Goal: Task Accomplishment & Management: Manage account settings

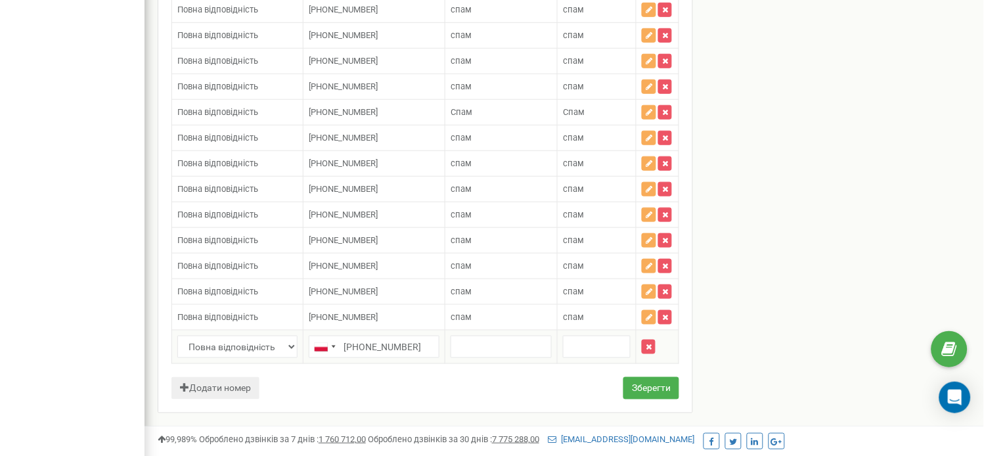
type input "+48883405038"
click at [501, 357] on input "text" at bounding box center [501, 347] width 101 height 22
type input "спам"
click at [586, 357] on input "text" at bounding box center [597, 347] width 68 height 22
type input "спам"
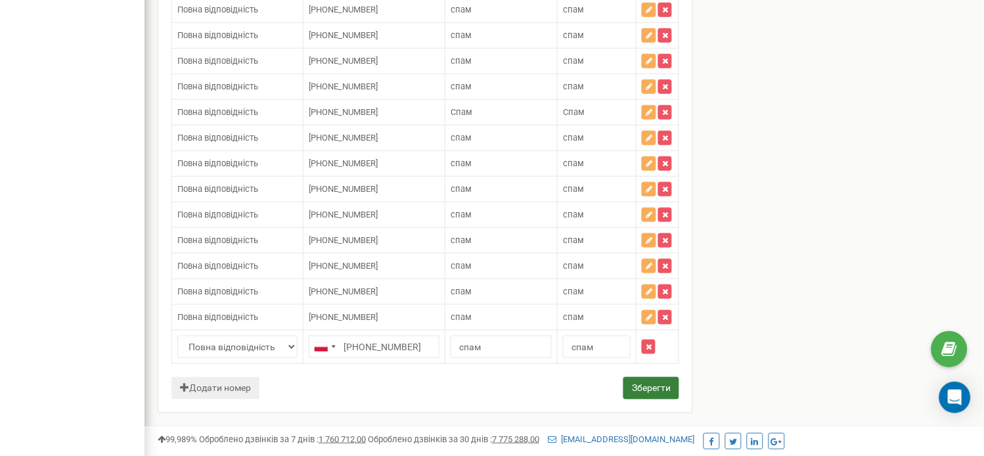
click at [633, 395] on button "Зберегти" at bounding box center [651, 388] width 56 height 22
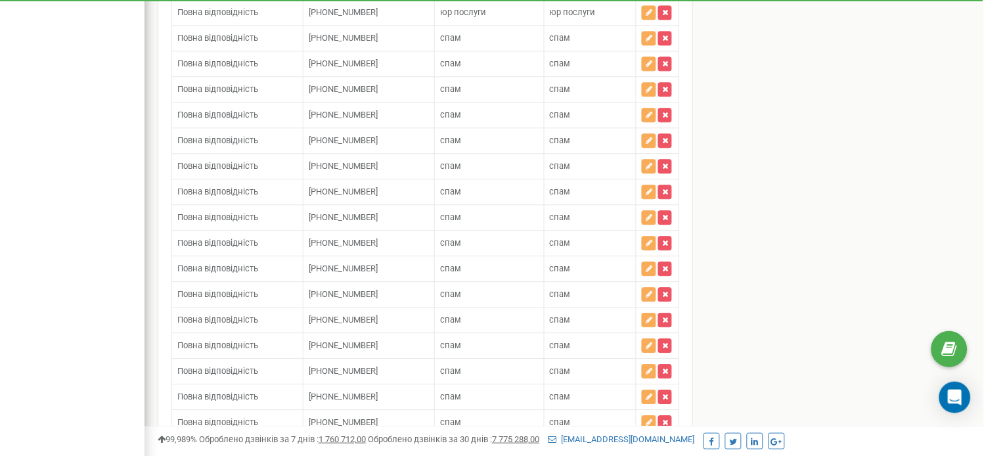
scroll to position [13044, 0]
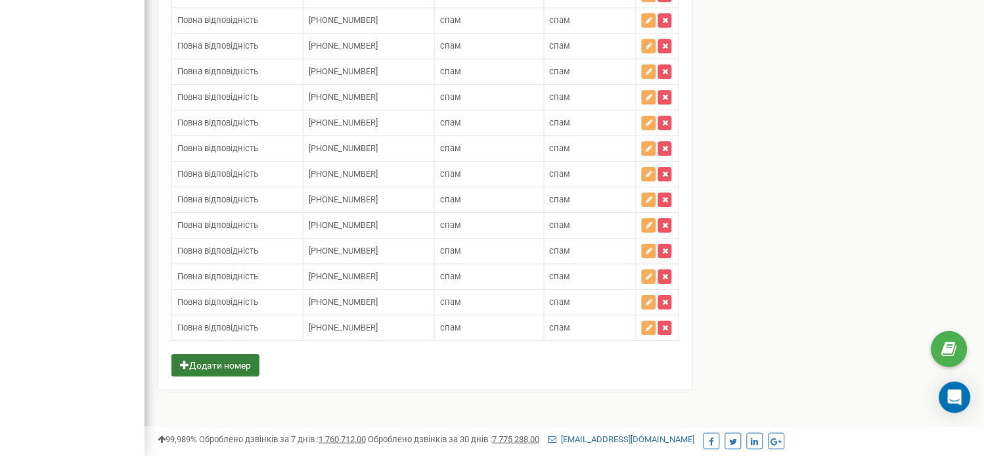
click at [213, 366] on button "Додати номер" at bounding box center [215, 365] width 88 height 22
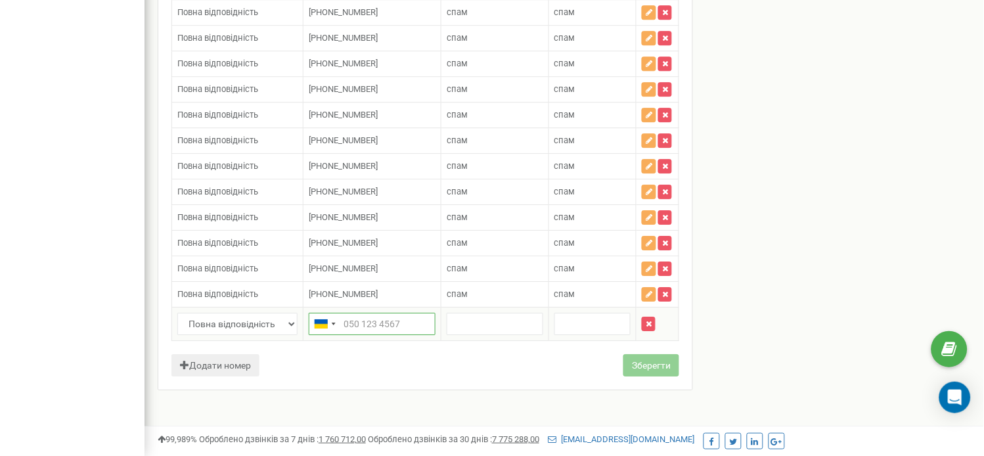
click at [363, 335] on input "text" at bounding box center [372, 324] width 127 height 22
paste input "380936072379"
click at [345, 335] on input "380936072379" at bounding box center [372, 324] width 127 height 22
type input "[PHONE_NUMBER]"
click at [478, 335] on input "text" at bounding box center [495, 324] width 96 height 22
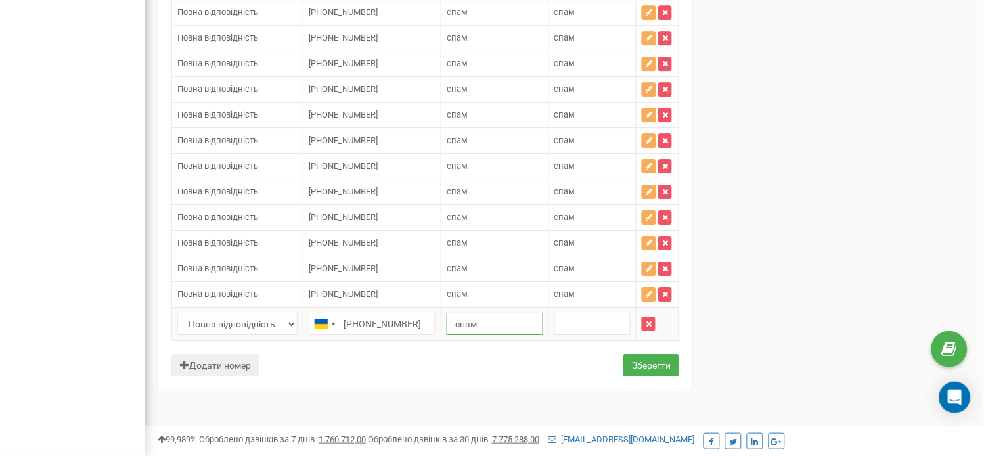
type input "спам"
click at [562, 335] on input "text" at bounding box center [592, 324] width 76 height 22
type input "спам"
click at [636, 376] on button "Зберегти" at bounding box center [651, 365] width 56 height 22
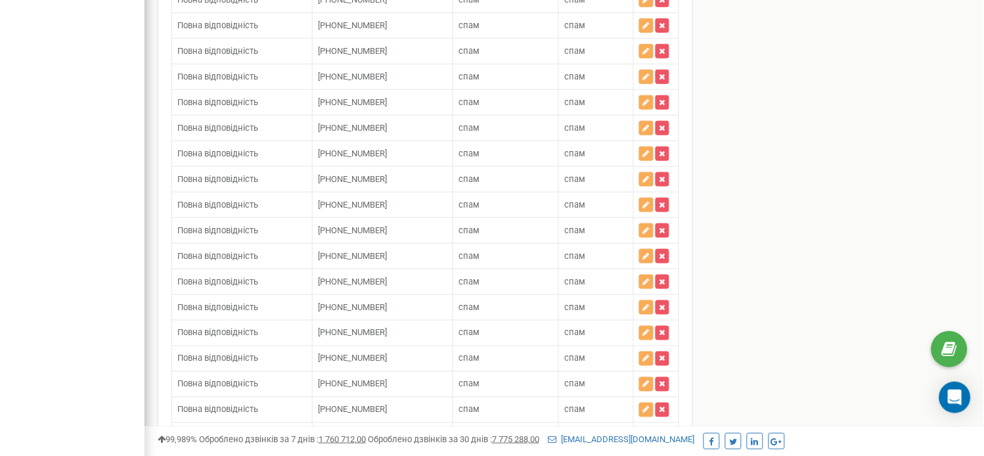
scroll to position [1618, 0]
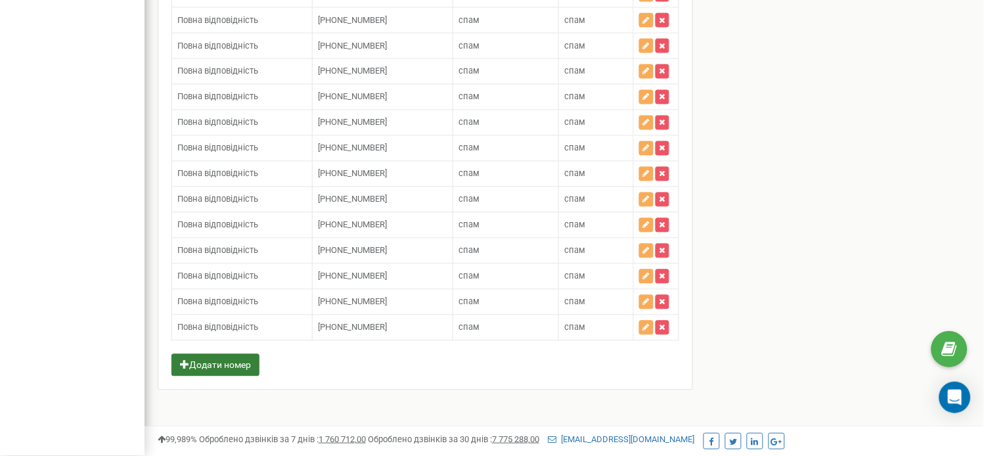
click at [221, 359] on button "Додати номер" at bounding box center [215, 365] width 88 height 22
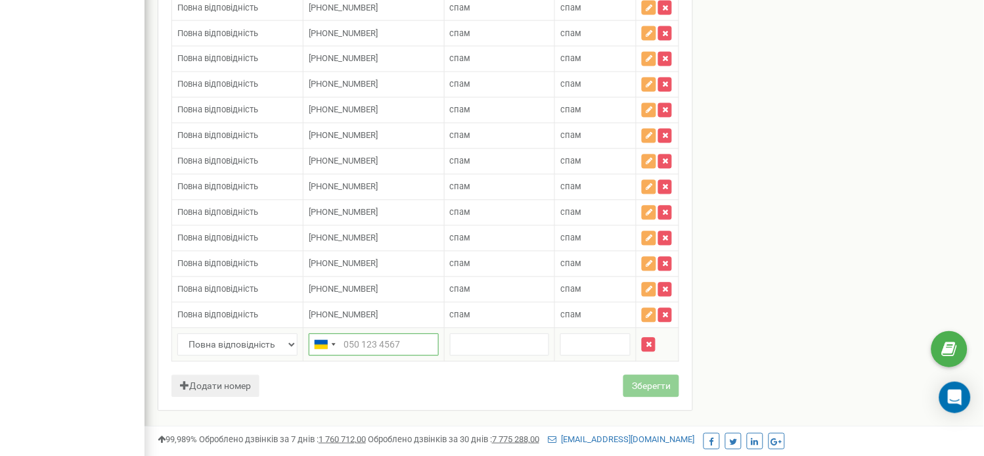
click at [363, 356] on input "text" at bounding box center [374, 345] width 130 height 22
paste input "380936072379"
type input "[PHONE_NUMBER]"
click at [503, 356] on input "text" at bounding box center [500, 345] width 100 height 22
type input "спам"
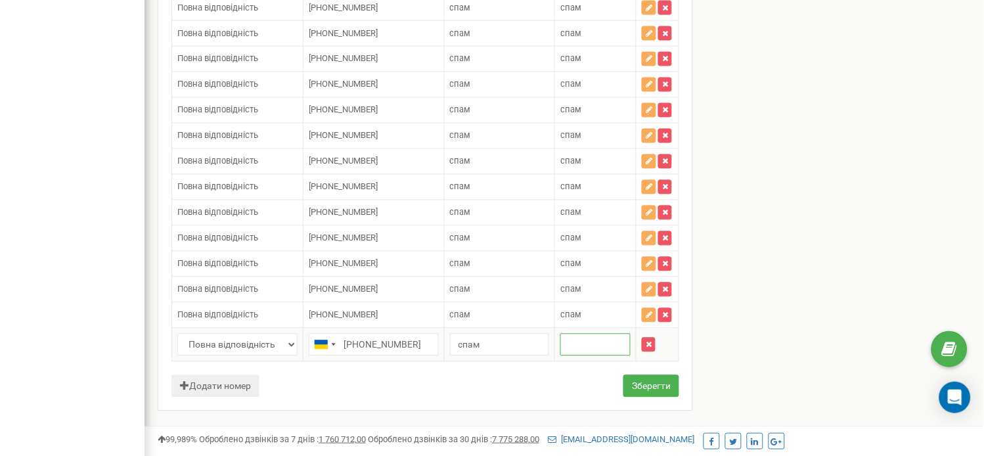
click at [617, 356] on input "text" at bounding box center [595, 345] width 70 height 22
type input "спам"
click at [635, 397] on button "Зберегти" at bounding box center [651, 386] width 56 height 22
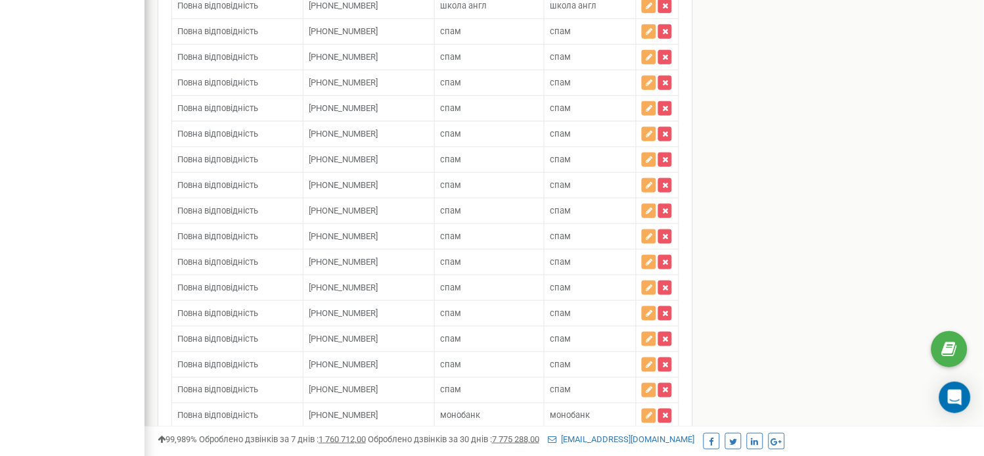
scroll to position [12018, 0]
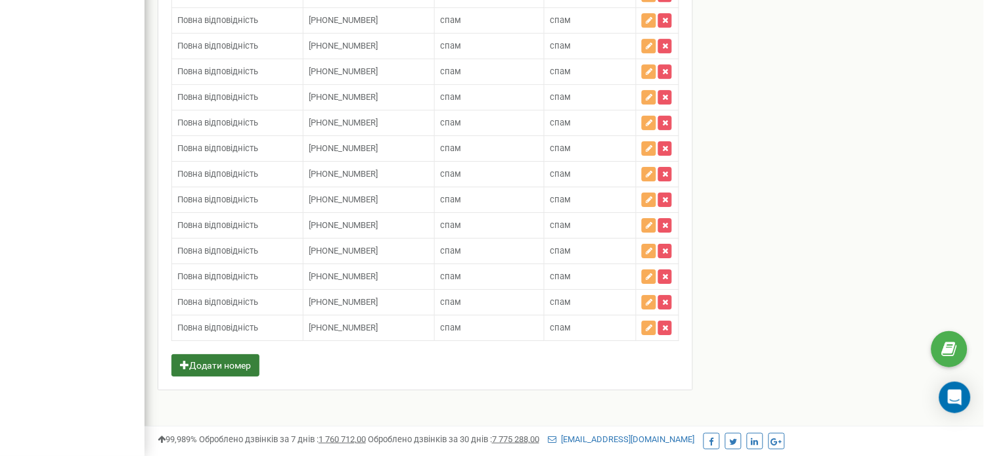
click at [221, 376] on button "Додати номер" at bounding box center [215, 365] width 88 height 22
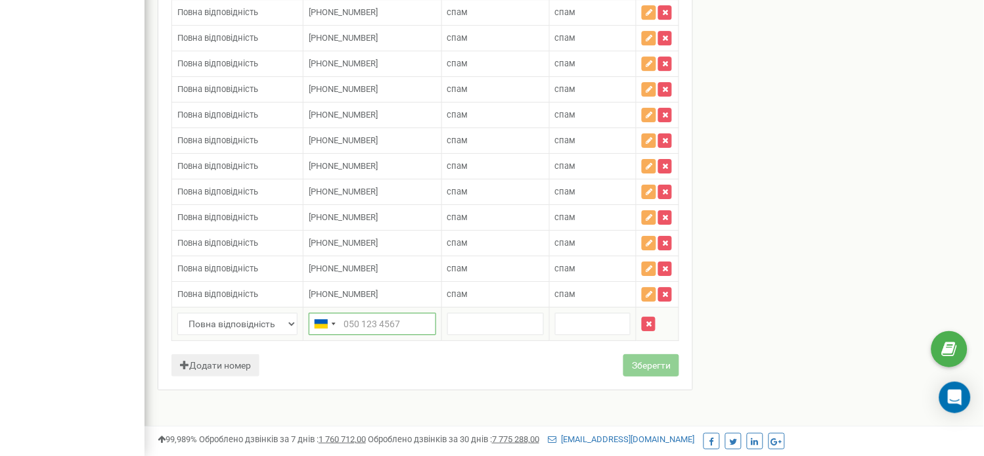
click at [356, 335] on input "text" at bounding box center [372, 324] width 127 height 22
paste input "380936072379"
type input "[PHONE_NUMBER]"
click at [477, 335] on input "text" at bounding box center [495, 324] width 97 height 22
type input "спам"
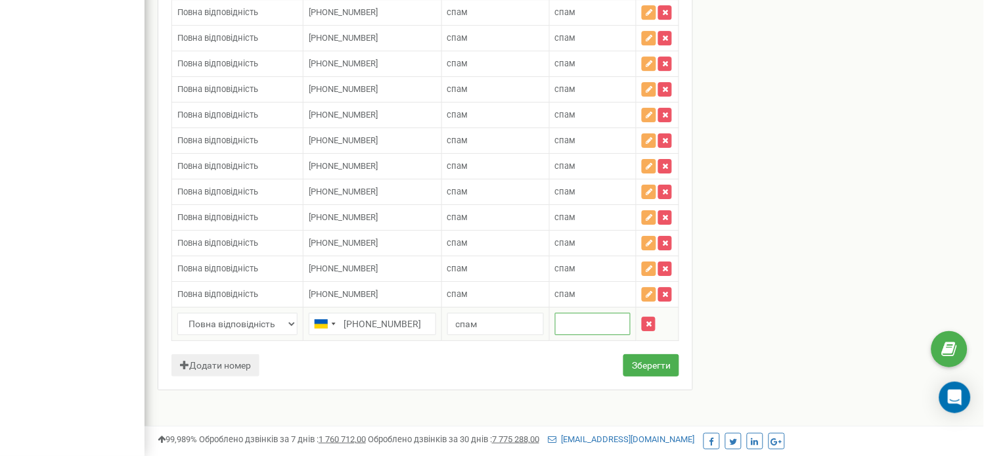
click at [581, 335] on input "text" at bounding box center [593, 324] width 76 height 22
type input "спам"
click at [633, 376] on button "Зберегти" at bounding box center [651, 365] width 56 height 22
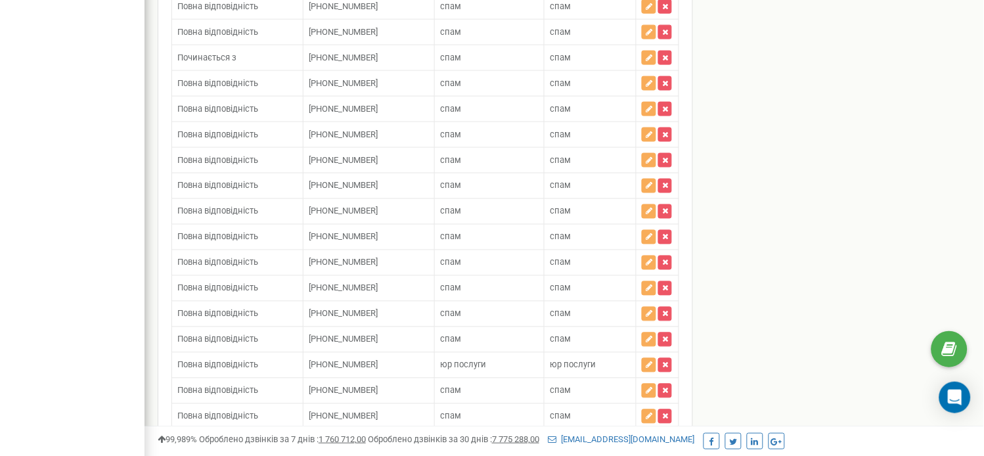
scroll to position [12018, 0]
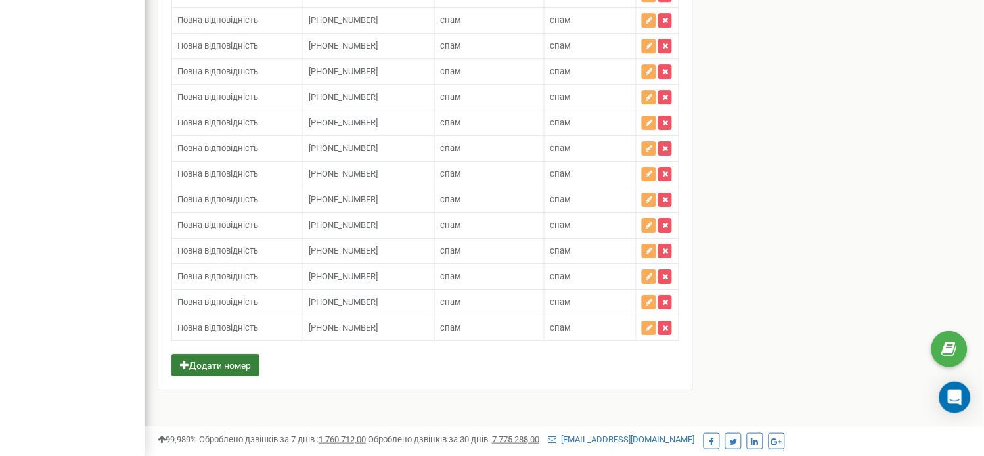
click at [240, 363] on button "Додати номер" at bounding box center [215, 365] width 88 height 22
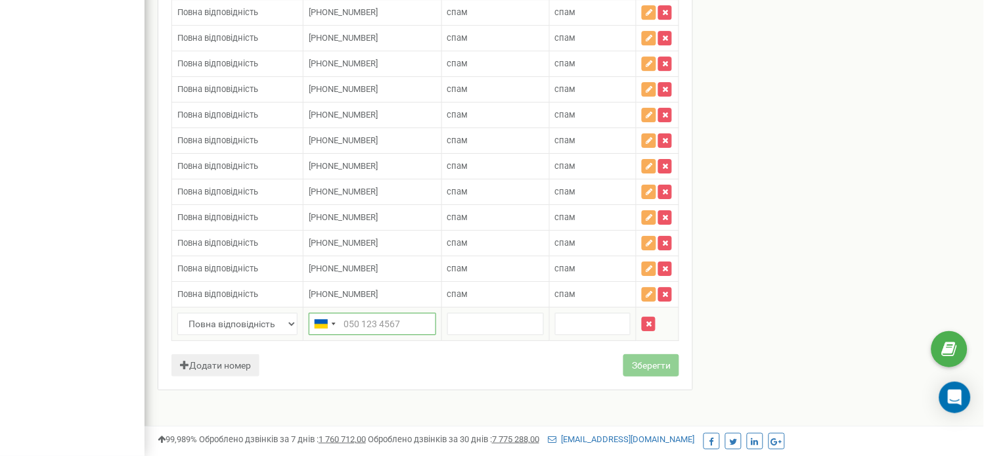
click at [367, 335] on input "text" at bounding box center [372, 324] width 127 height 22
paste input "380936072379"
type input "[PHONE_NUMBER]"
click at [462, 335] on input "text" at bounding box center [495, 324] width 97 height 22
type input "спам"
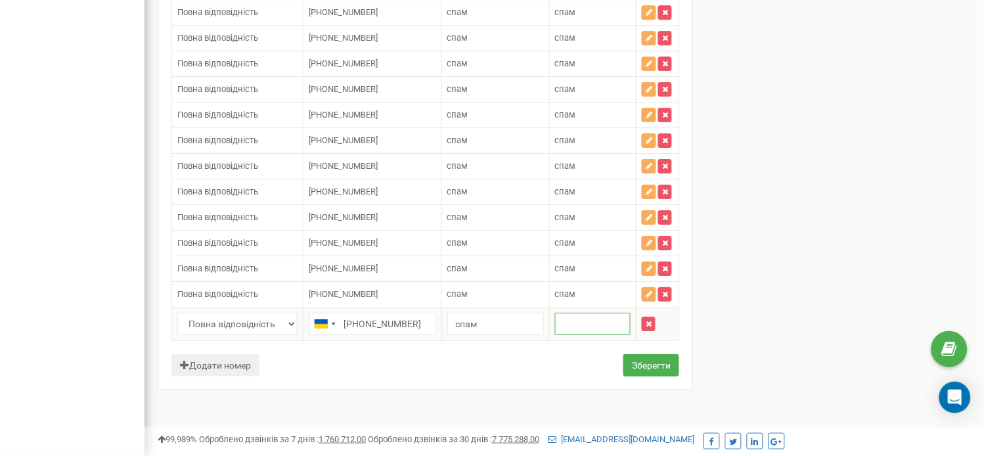
click at [599, 335] on input "text" at bounding box center [593, 324] width 76 height 22
type input "спам"
click at [661, 376] on button "Зберегти" at bounding box center [651, 365] width 56 height 22
